Goal: Task Accomplishment & Management: Use online tool/utility

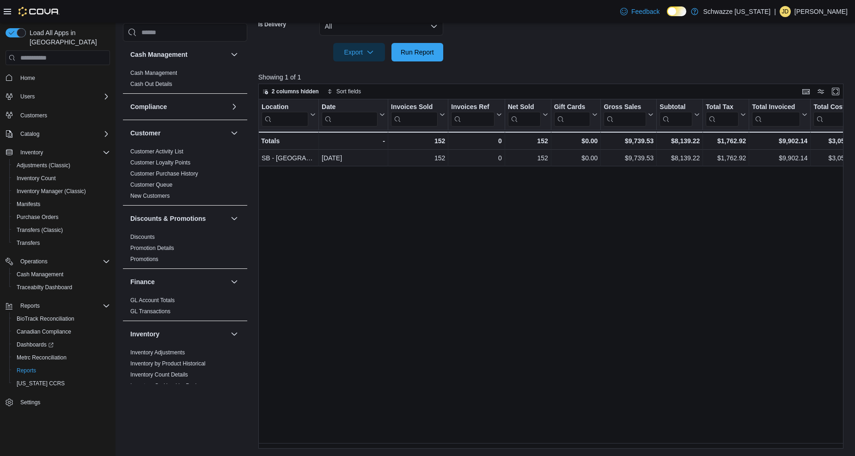
scroll to position [0, 95]
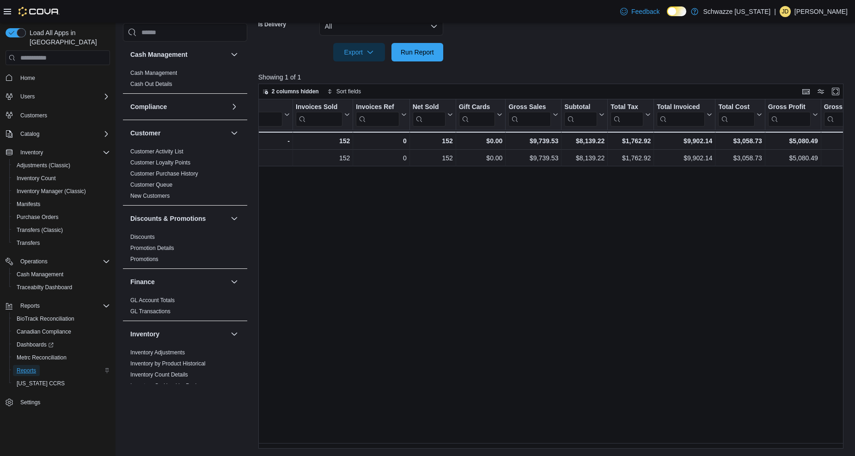
click at [24, 365] on span "Reports" at bounding box center [26, 370] width 19 height 11
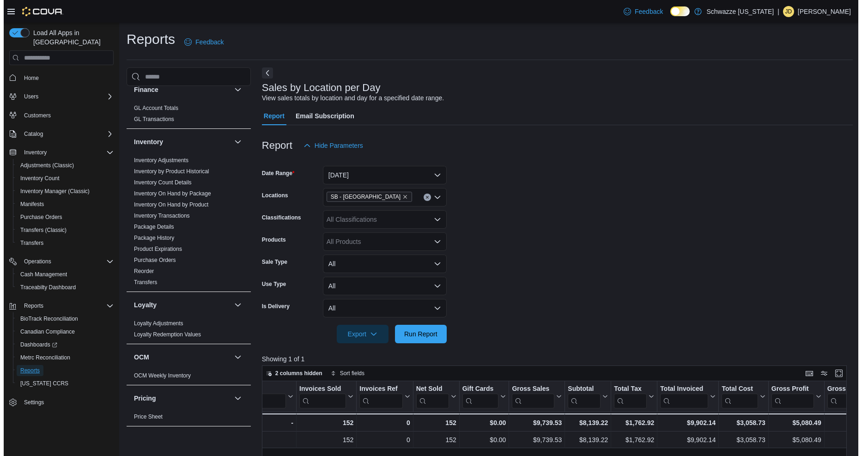
scroll to position [276, 0]
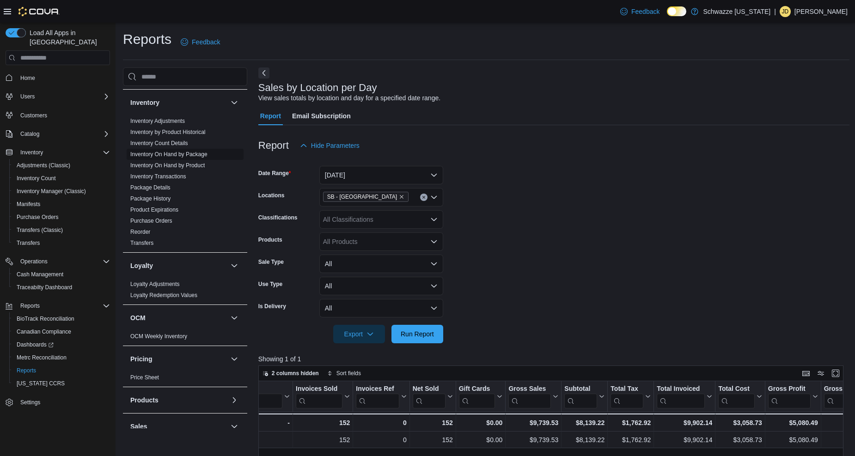
click at [194, 155] on link "Inventory On Hand by Package" at bounding box center [168, 154] width 77 height 6
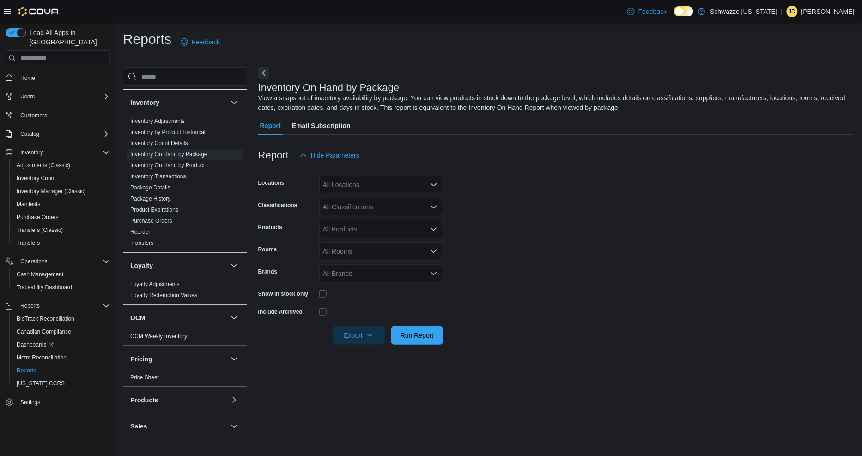
click at [361, 186] on div "All Locations" at bounding box center [381, 185] width 124 height 18
type input "***"
click at [368, 216] on span "SB - [GEOGRAPHIC_DATA]" at bounding box center [385, 213] width 82 height 9
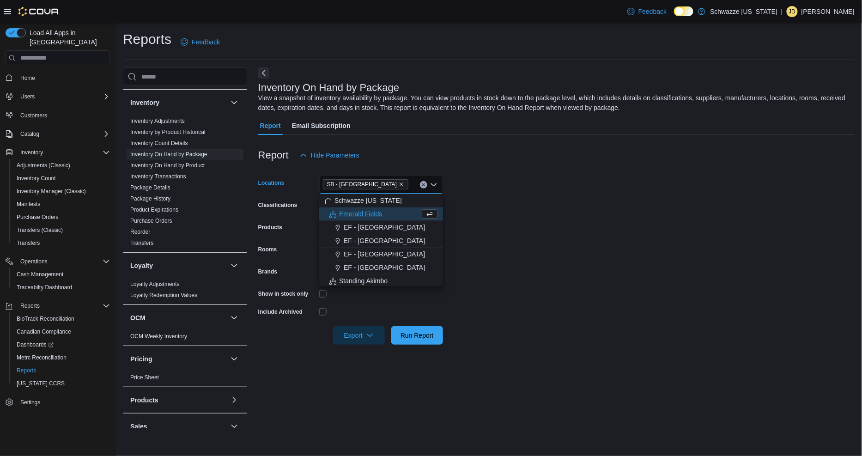
click at [494, 201] on form "Locations [GEOGRAPHIC_DATA] - [GEOGRAPHIC_DATA] Combo box. Selected. SB - [GEOG…" at bounding box center [556, 254] width 596 height 180
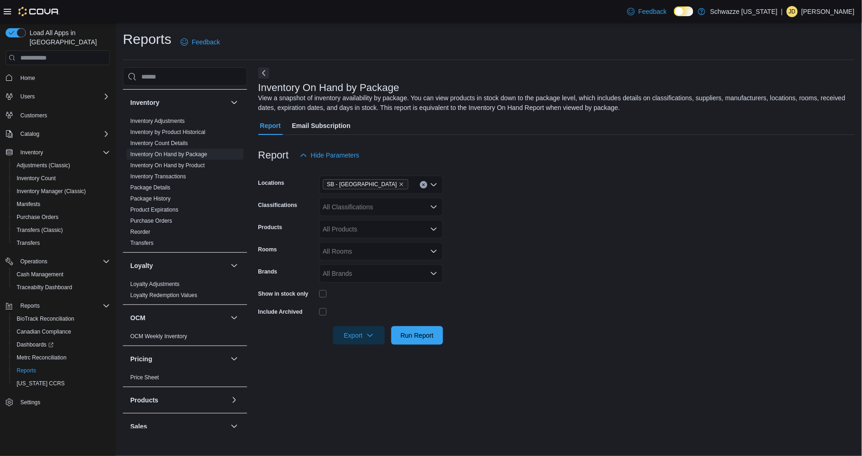
click at [334, 208] on div "All Classifications" at bounding box center [381, 207] width 124 height 18
type input "***"
click at [346, 223] on span "Vapes" at bounding box center [348, 222] width 18 height 9
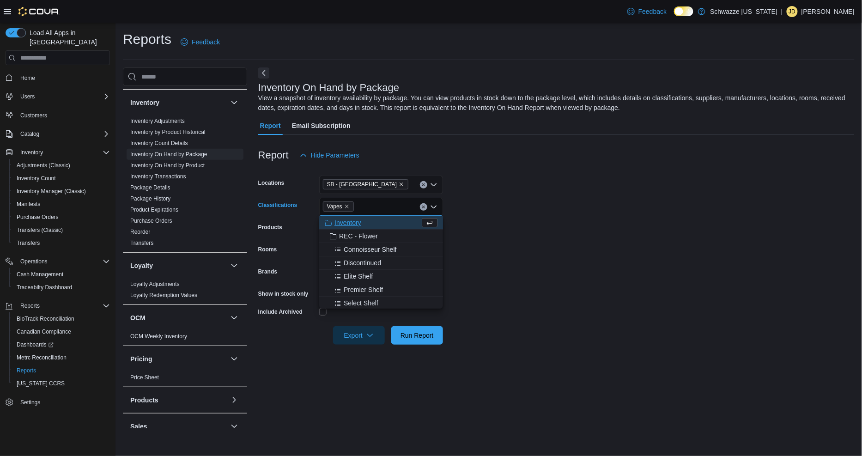
drag, startPoint x: 571, startPoint y: 220, endPoint x: 376, endPoint y: 290, distance: 206.3
click at [570, 220] on form "Locations [GEOGRAPHIC_DATA] - [GEOGRAPHIC_DATA] Classifications Vapes Combo box…" at bounding box center [556, 254] width 596 height 180
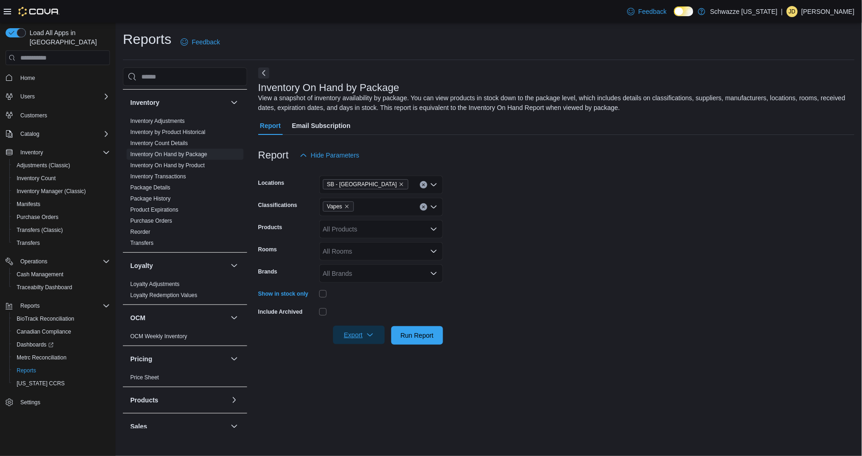
click at [352, 334] on span "Export" at bounding box center [359, 335] width 41 height 18
click at [365, 354] on span "Export to Excel" at bounding box center [361, 353] width 42 height 7
